Goal: Find specific page/section: Find specific page/section

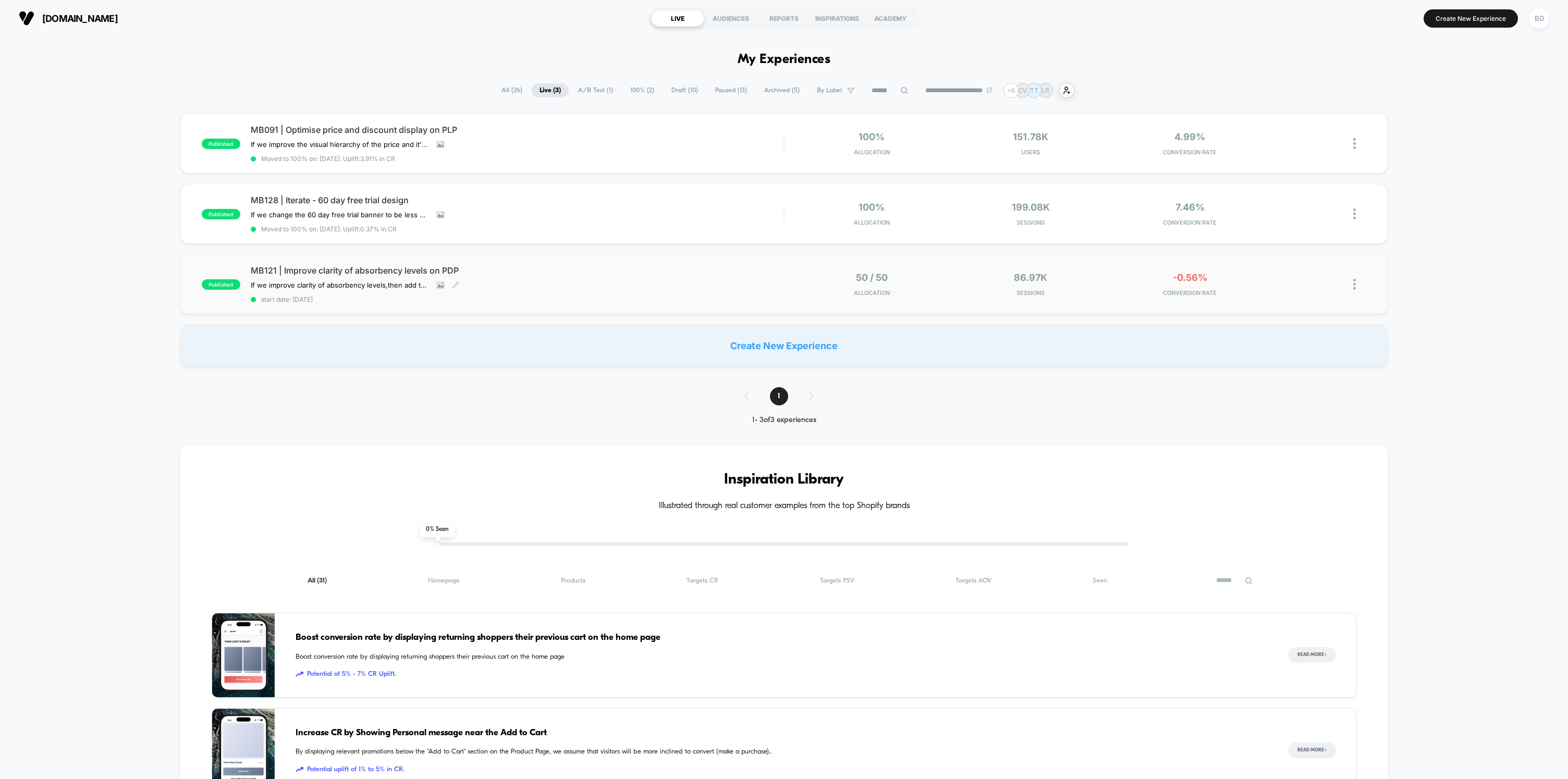
click at [320, 265] on span "MB121 | Improve clarity of absorbency levels on PDP" at bounding box center [517, 270] width 533 height 11
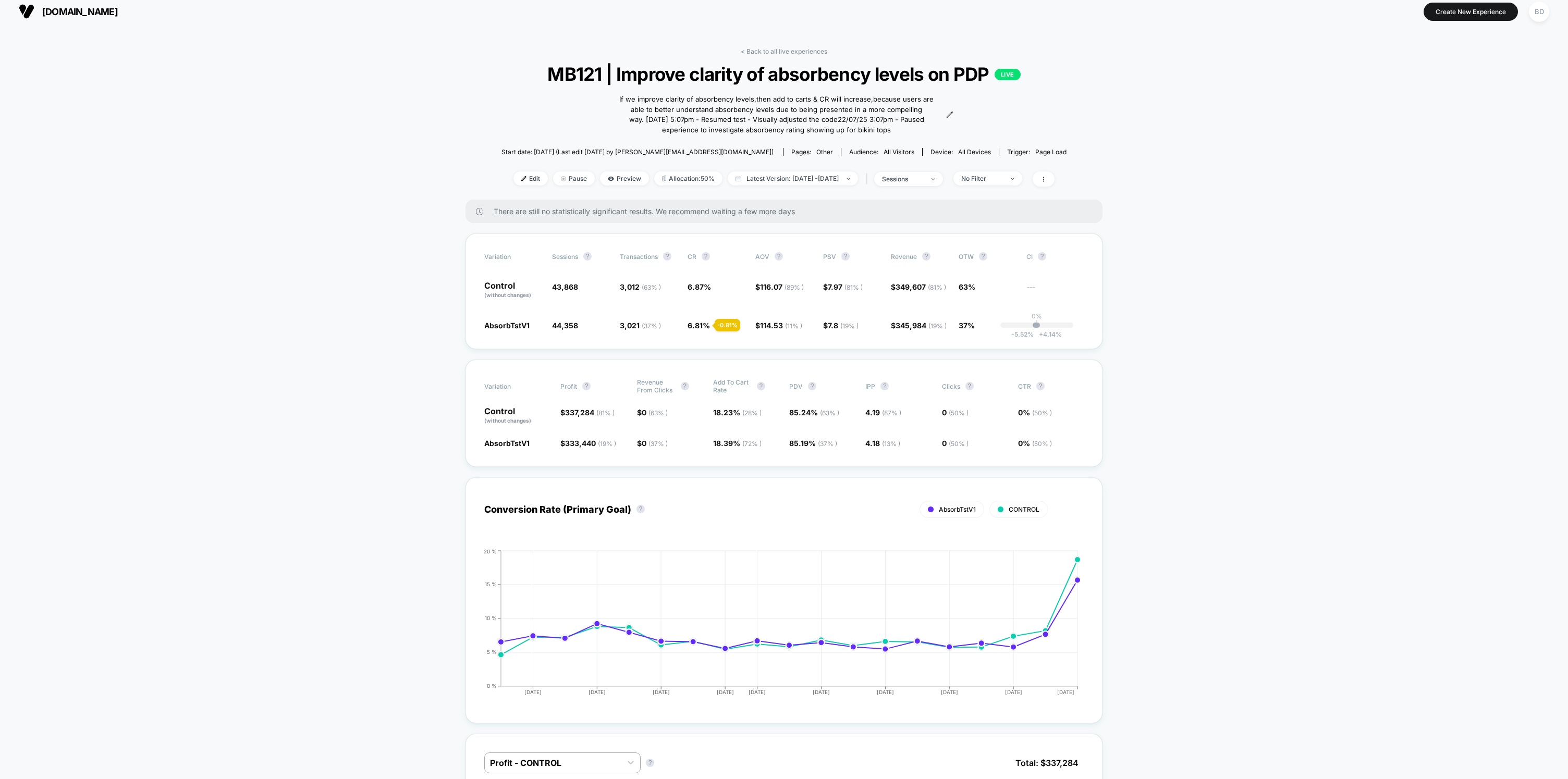
scroll to position [6, 0]
